Goal: Navigation & Orientation: Find specific page/section

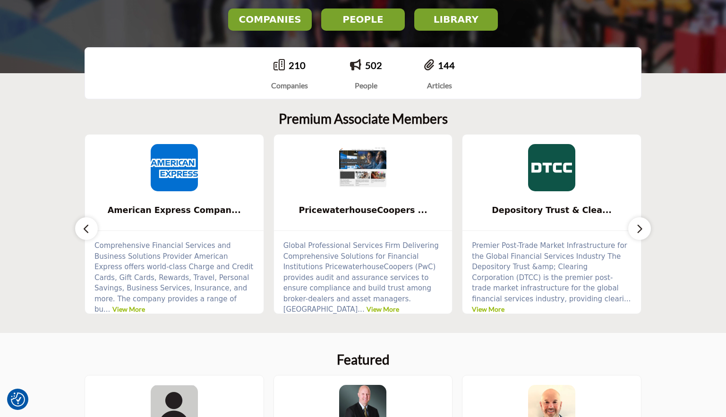
scroll to position [194, 0]
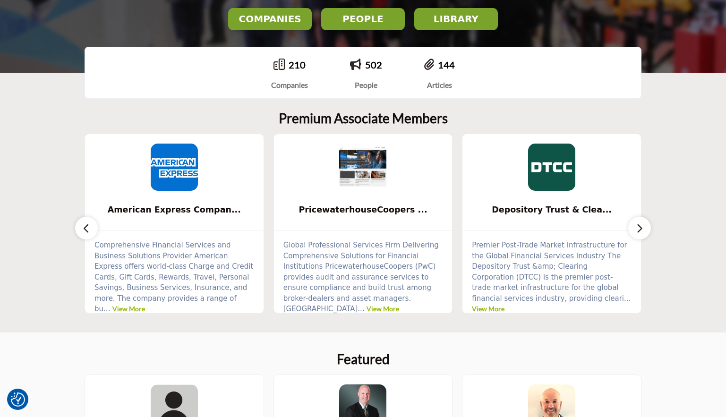
click at [644, 232] on button "button" at bounding box center [639, 228] width 23 height 23
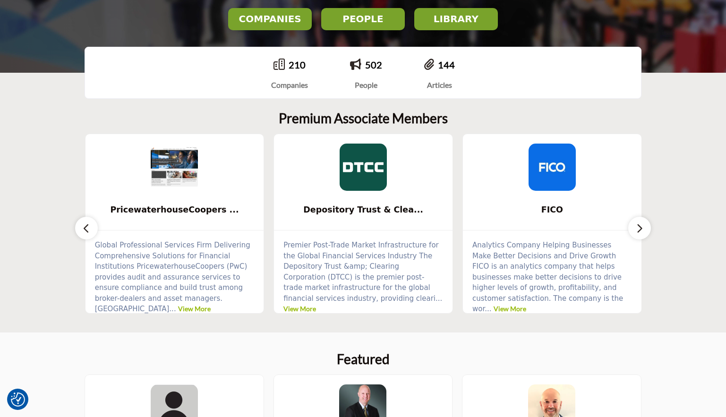
click at [644, 232] on button "button" at bounding box center [639, 228] width 23 height 23
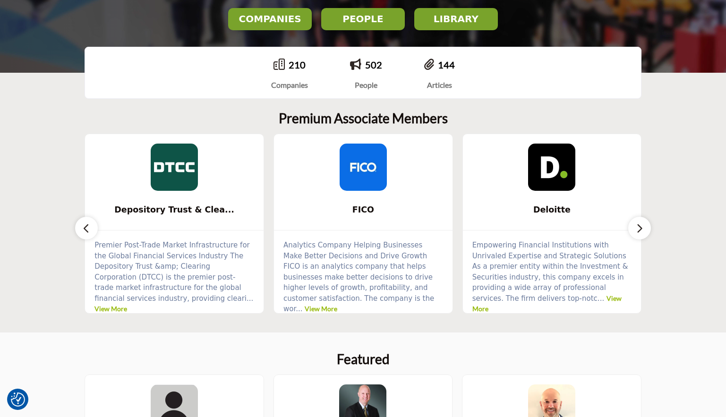
click at [644, 232] on button "button" at bounding box center [639, 228] width 23 height 23
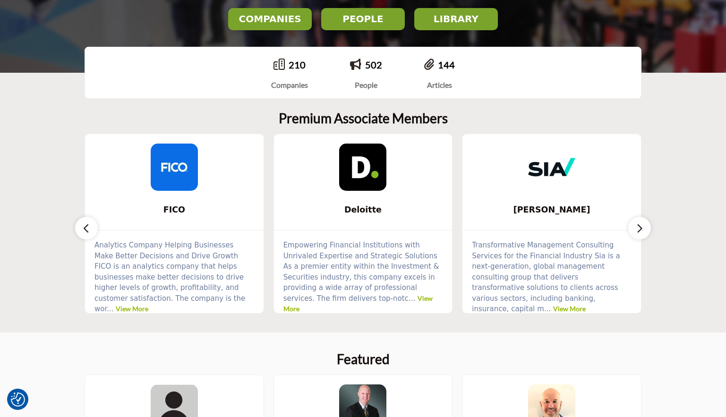
click at [644, 232] on button "button" at bounding box center [639, 228] width 23 height 23
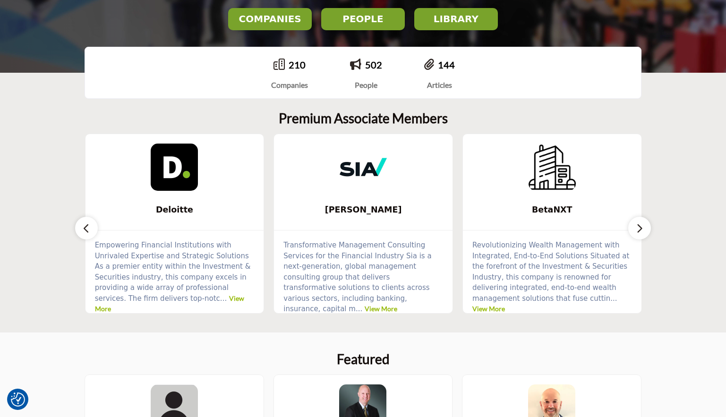
click at [644, 232] on button "button" at bounding box center [639, 228] width 23 height 23
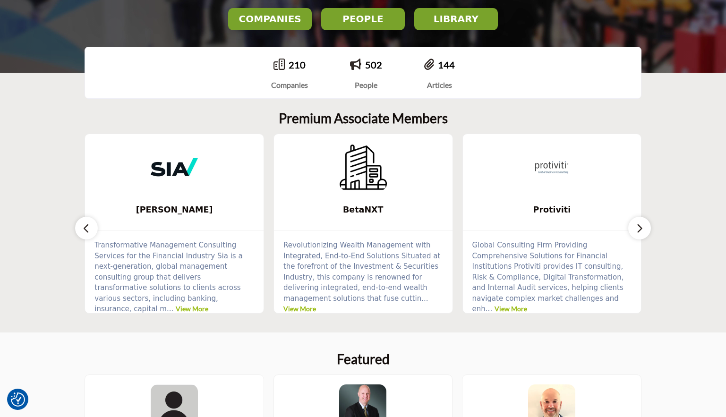
click at [644, 232] on button "button" at bounding box center [639, 228] width 23 height 23
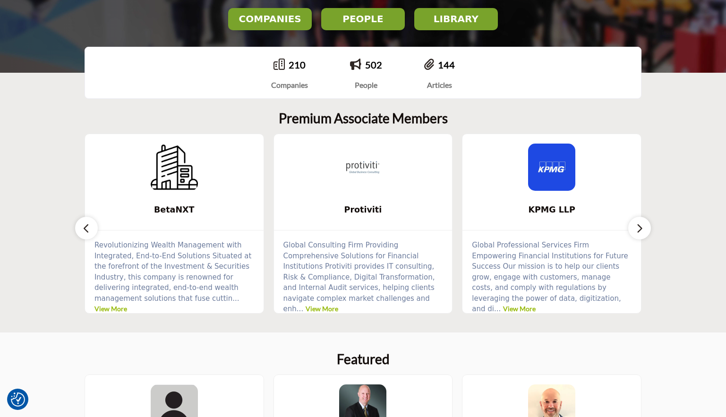
click at [644, 232] on button "button" at bounding box center [639, 228] width 23 height 23
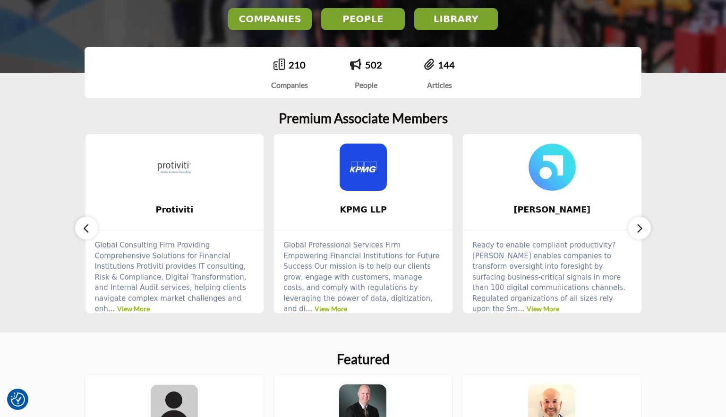
click at [644, 232] on button "button" at bounding box center [639, 228] width 23 height 23
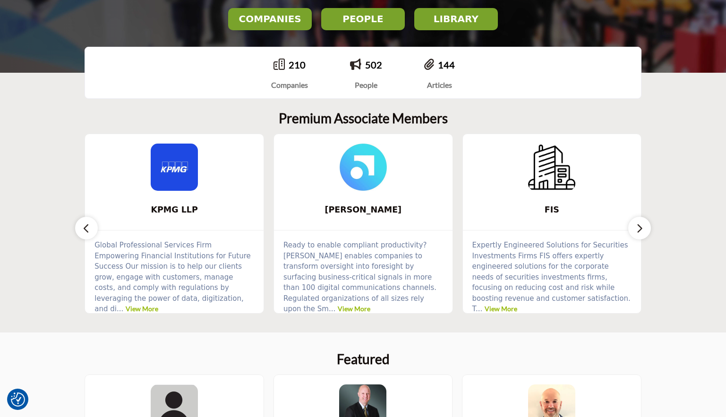
click at [644, 232] on button "button" at bounding box center [639, 228] width 23 height 23
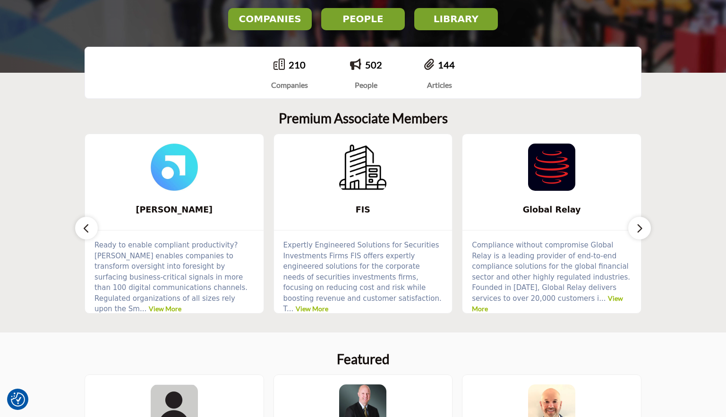
click at [644, 232] on button "button" at bounding box center [639, 228] width 23 height 23
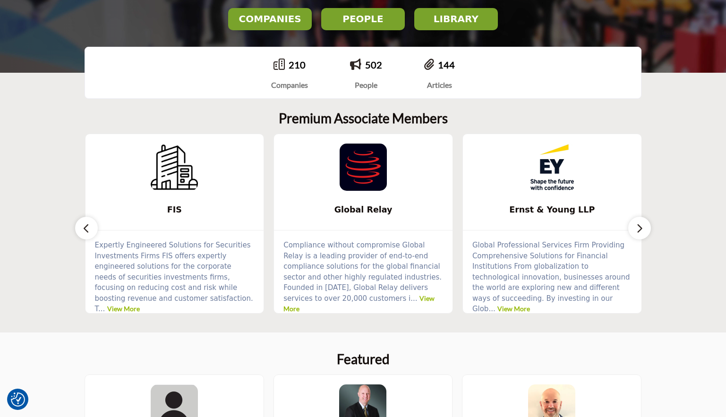
click at [645, 232] on button "button" at bounding box center [639, 228] width 23 height 23
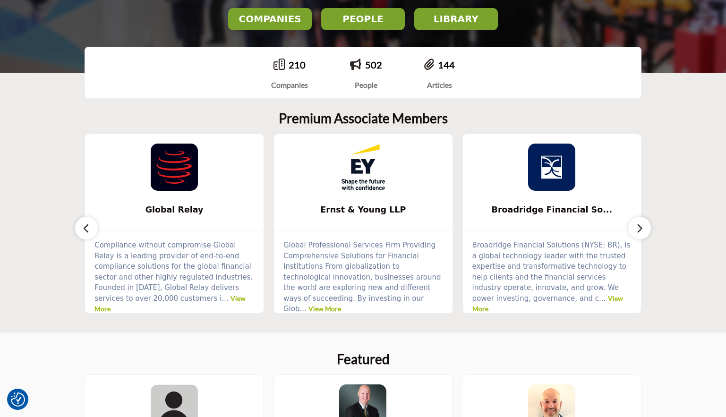
click at [645, 232] on button "button" at bounding box center [639, 228] width 23 height 23
